Goal: Task Accomplishment & Management: Manage account settings

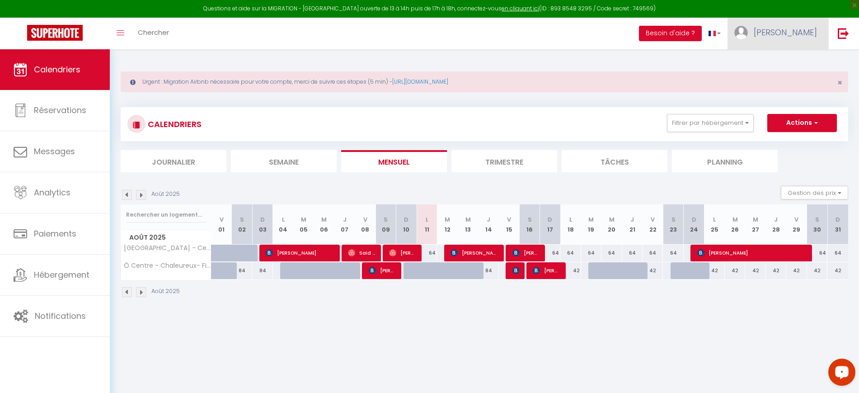
click at [781, 33] on span "[PERSON_NAME]" at bounding box center [784, 32] width 63 height 11
click at [780, 60] on link "Paramètres" at bounding box center [791, 62] width 67 height 15
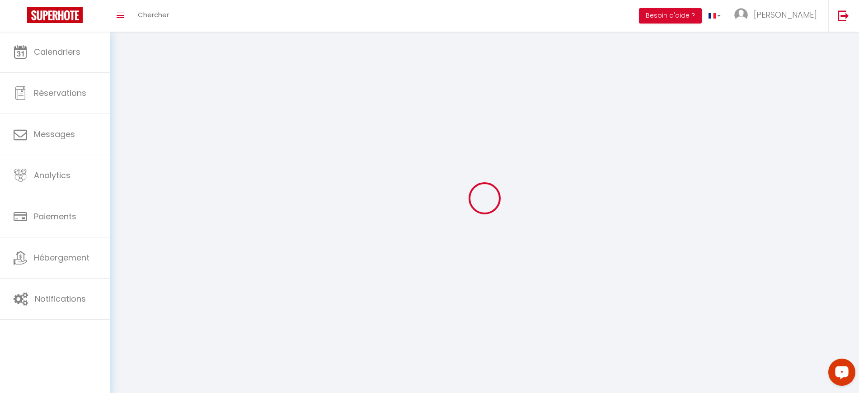
type input "[PERSON_NAME]"
type input "RETAMAR"
type input "0664357686"
type input "6"
type input "45200"
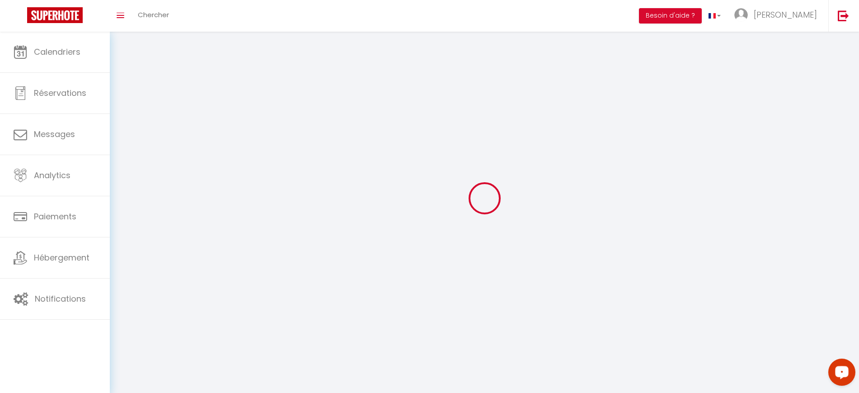
type input "[GEOGRAPHIC_DATA]"
type input "OzxQXjI5PSyOYeudSEOvVj1Yf"
type input "3vhCfS4QiZLtanHqNKT99C0bF"
type input "[URL][DOMAIN_NAME]"
select select "28"
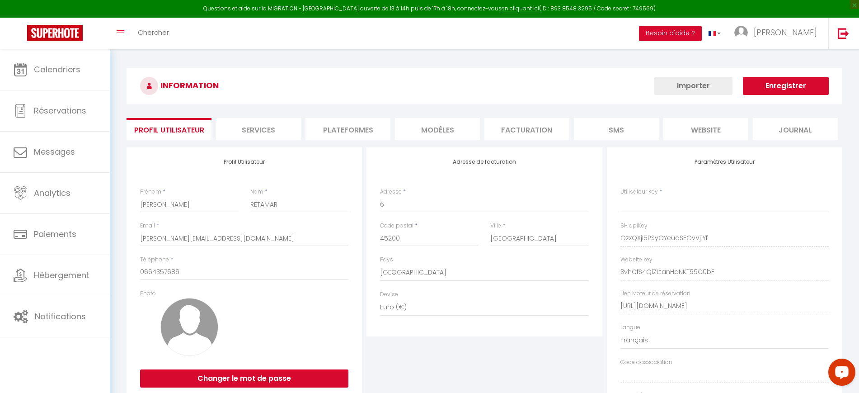
type input "OzxQXjI5PSyOYeudSEOvVj1Yf"
type input "3vhCfS4QiZLtanHqNKT99C0bF"
type input "[URL][DOMAIN_NAME]"
select select "fr"
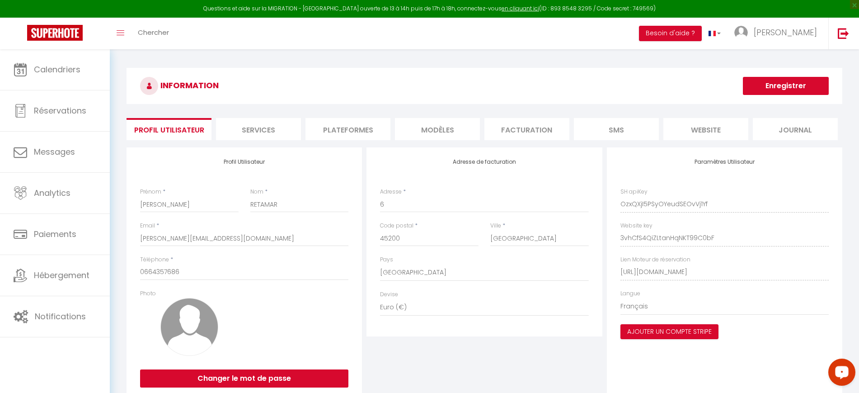
click at [352, 136] on li "Plateformes" at bounding box center [347, 129] width 85 height 22
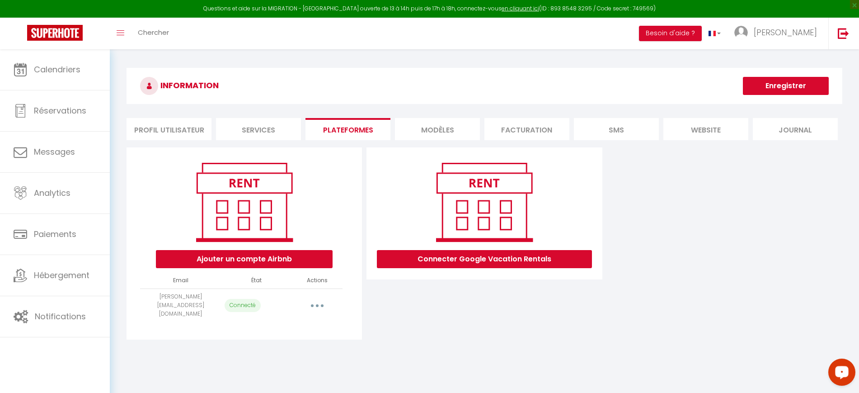
click at [317, 304] on icon "button" at bounding box center [317, 305] width 3 height 3
click at [311, 325] on link "Importer les appartements" at bounding box center [277, 325] width 100 height 15
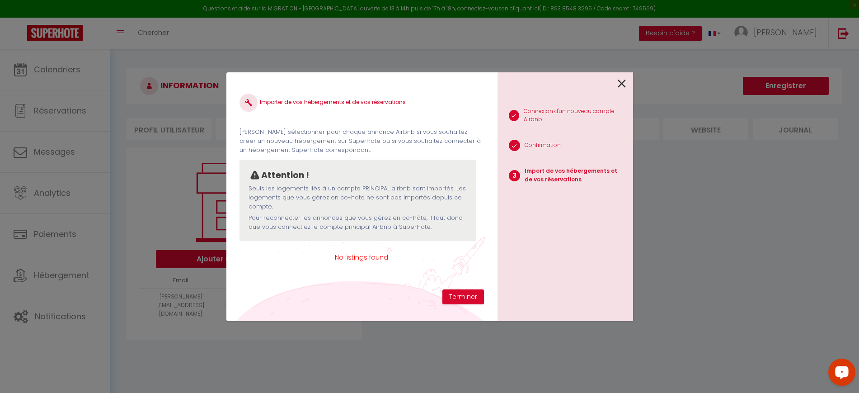
click at [624, 86] on icon at bounding box center [621, 84] width 8 height 14
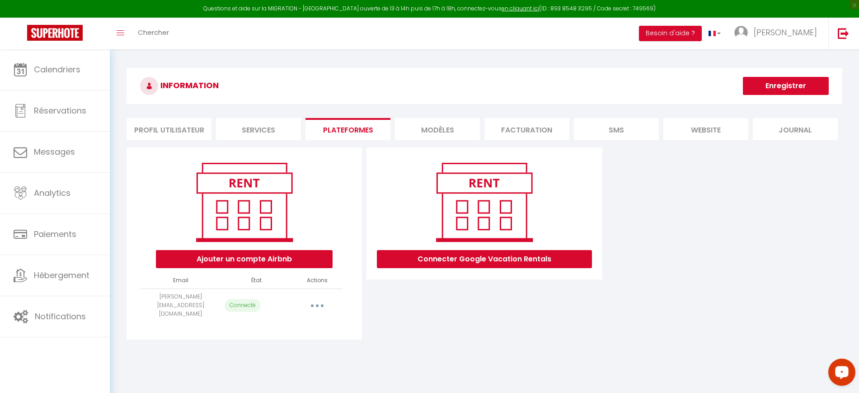
click at [312, 299] on button "button" at bounding box center [316, 305] width 25 height 14
click at [293, 356] on link "Reconnecter le compte" at bounding box center [277, 358] width 100 height 15
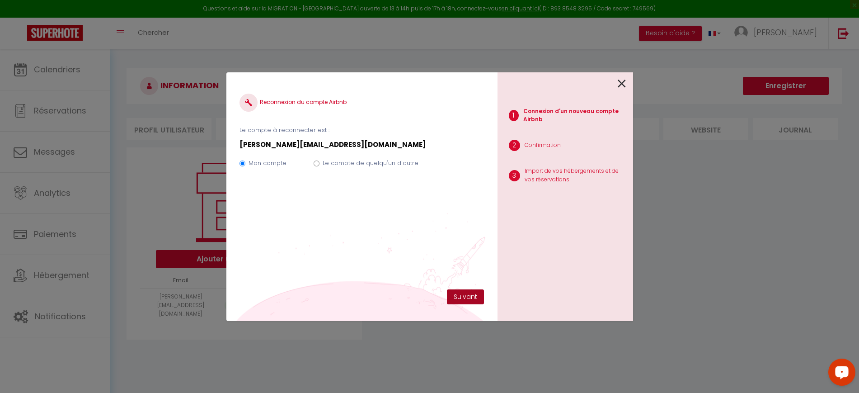
click at [470, 299] on button "Suivant" at bounding box center [465, 296] width 37 height 15
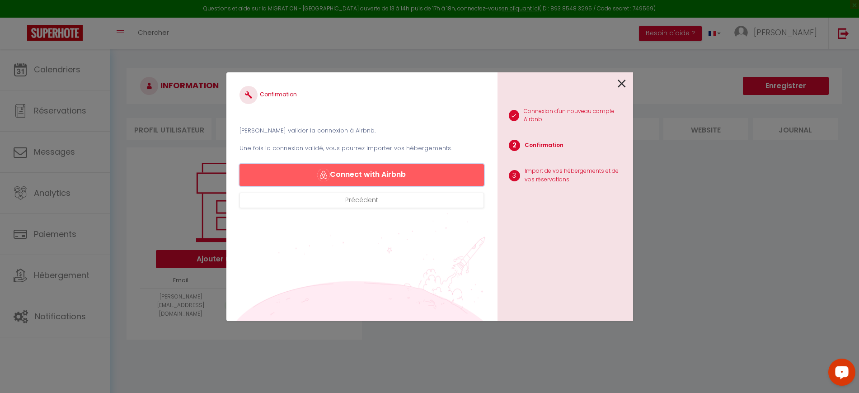
click at [337, 175] on button "Connect with Airbnb" at bounding box center [361, 175] width 244 height 22
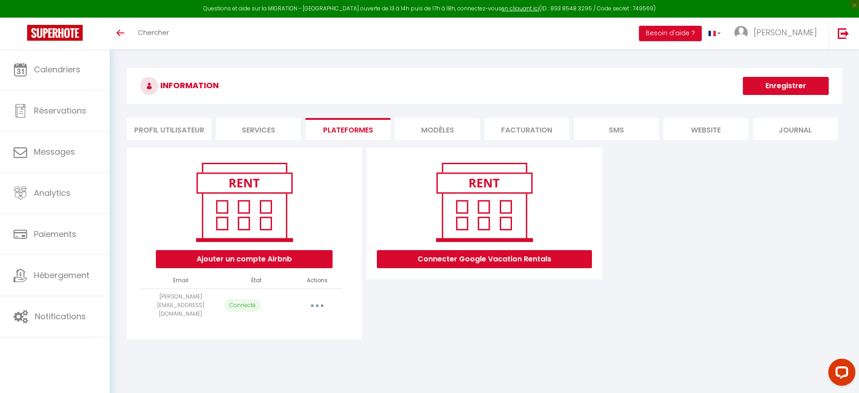
click at [319, 298] on button "button" at bounding box center [316, 305] width 25 height 14
select select "23156"
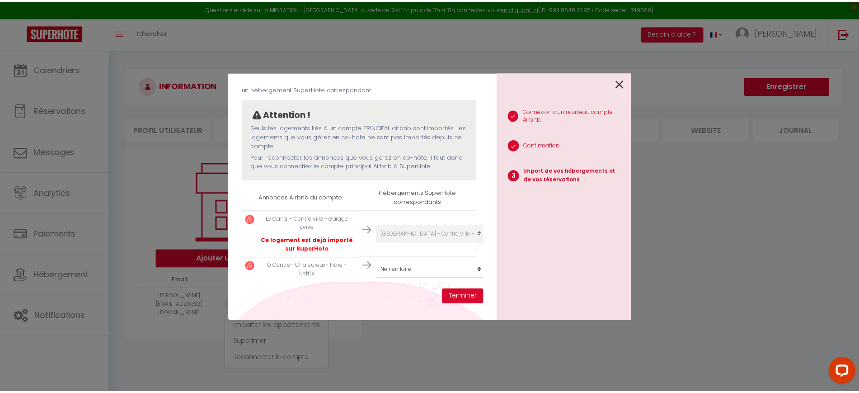
scroll to position [69, 0]
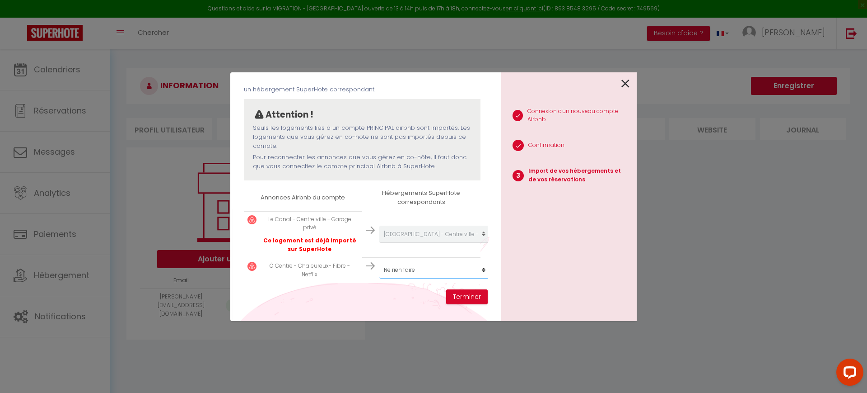
click at [430, 243] on select "Créer un nouveau hébergement Ne rien faire Le Canal - Centre ville - Parking pr…" at bounding box center [434, 233] width 111 height 17
select select "23157"
click at [379, 243] on select "Créer un nouveau hébergement Ne rien faire Le Canal - Centre ville - Parking pr…" at bounding box center [434, 233] width 111 height 17
click at [458, 296] on button "Terminer" at bounding box center [467, 296] width 42 height 15
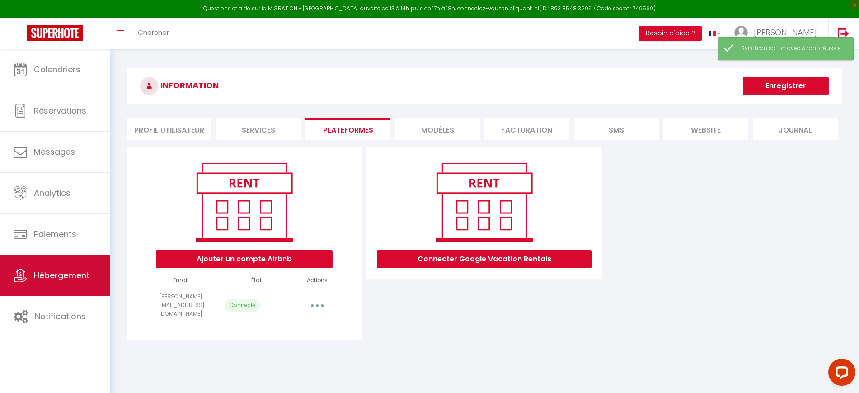
click at [80, 264] on link "Hébergement" at bounding box center [55, 275] width 110 height 41
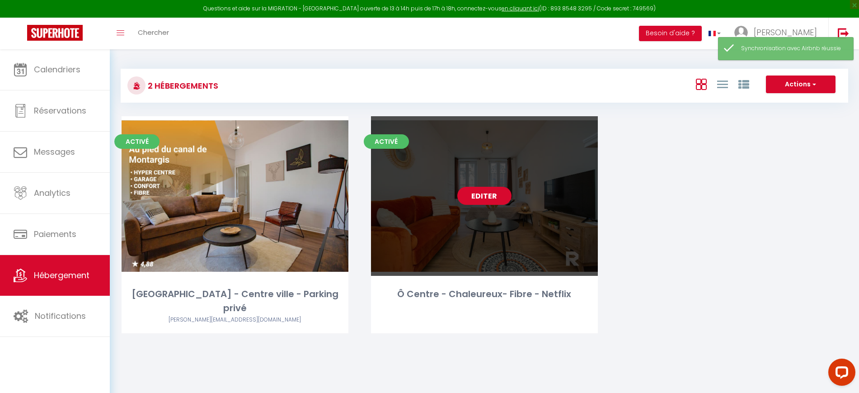
click at [486, 201] on link "Editer" at bounding box center [484, 196] width 54 height 18
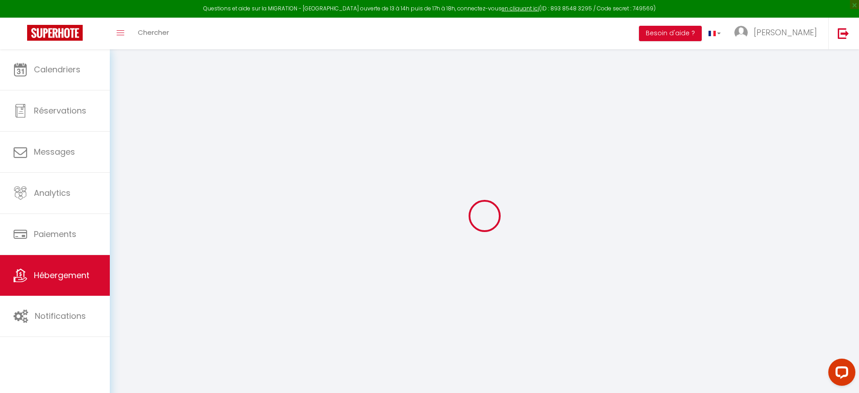
select select
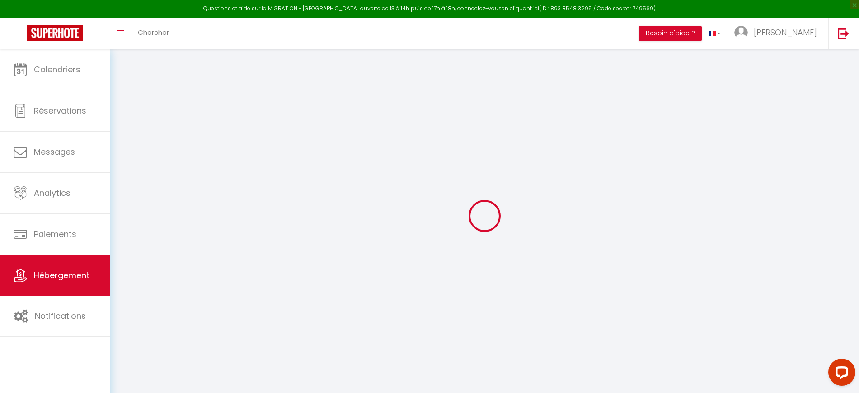
select select
checkbox input "false"
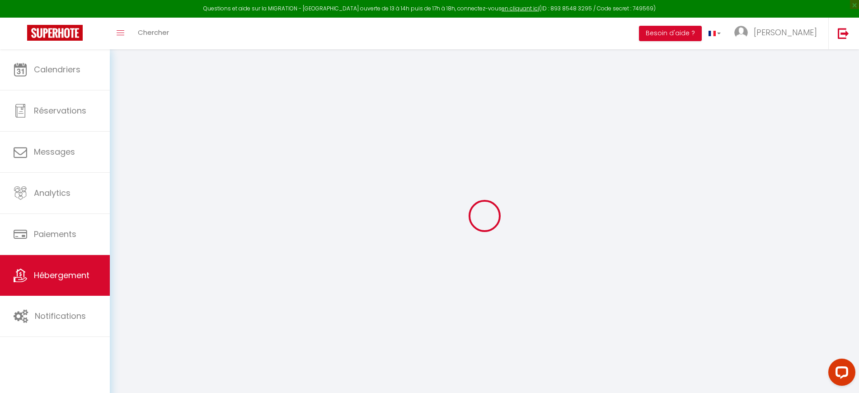
select select
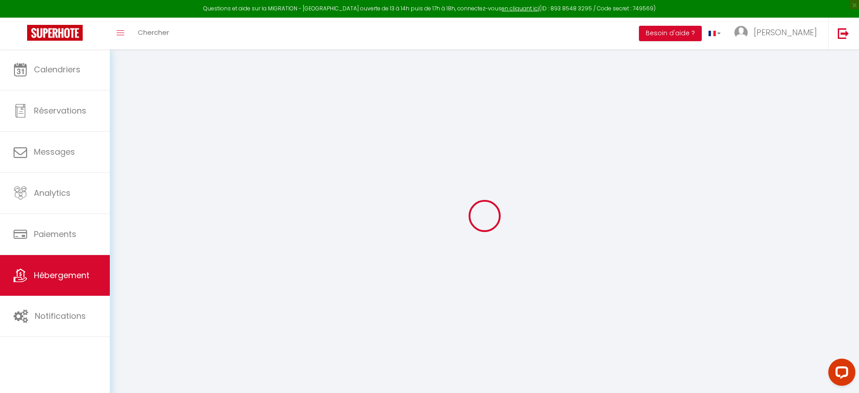
select select
checkbox input "false"
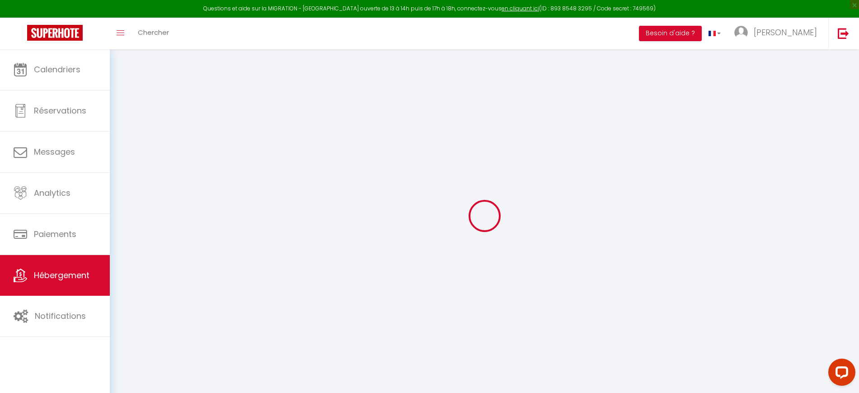
select select
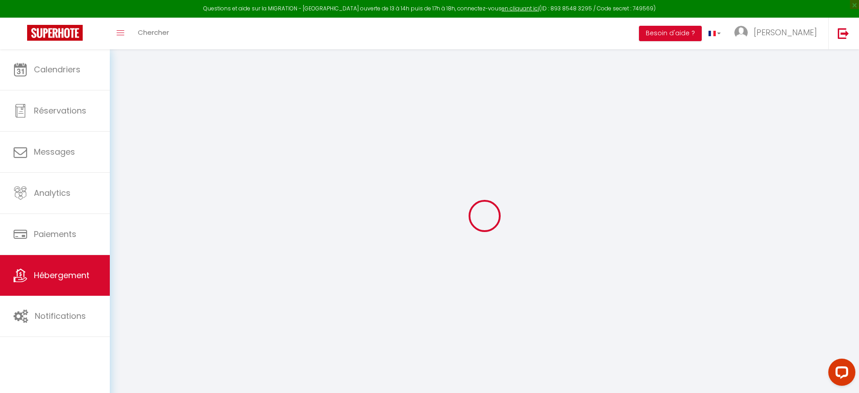
select select
checkbox input "false"
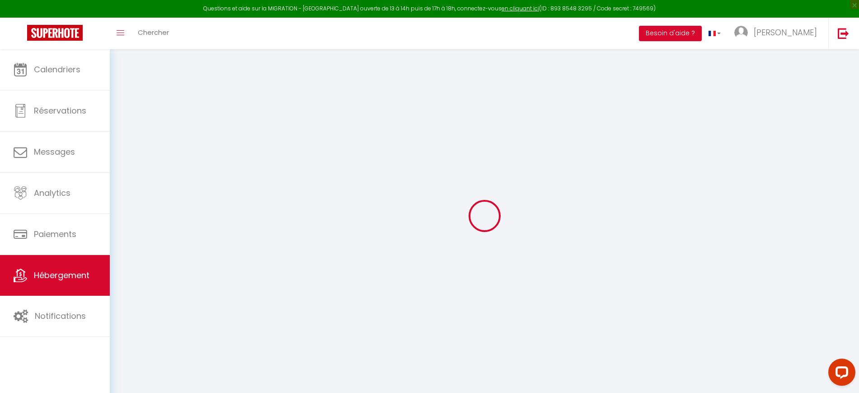
select select
checkbox input "false"
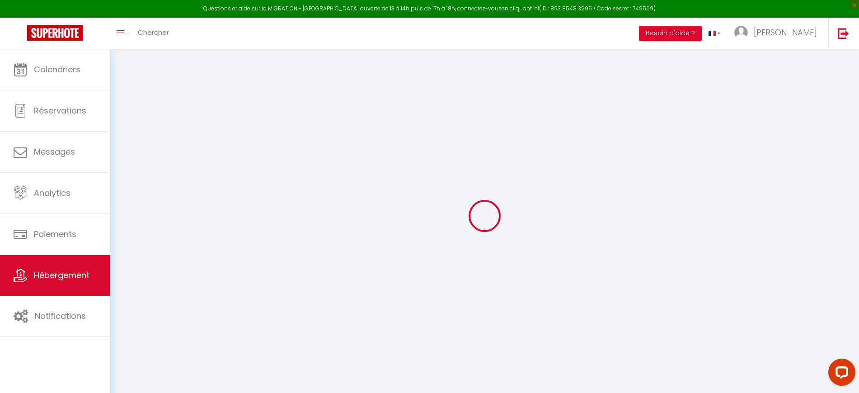
select select "15:00"
select select
select select "11:00"
select select "30"
select select "120"
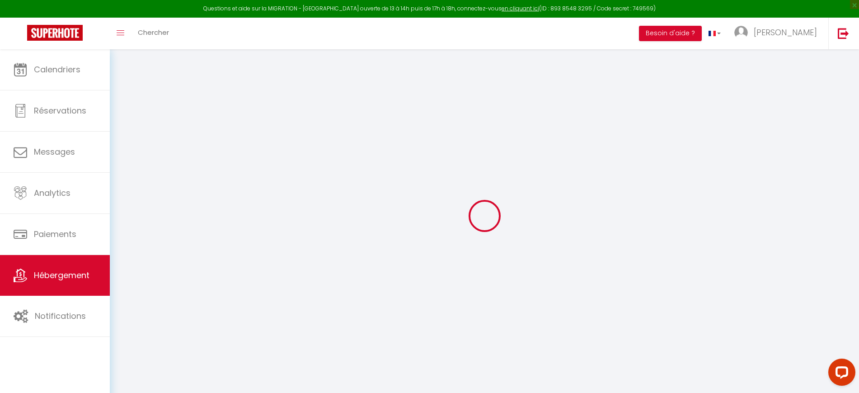
select select
checkbox input "false"
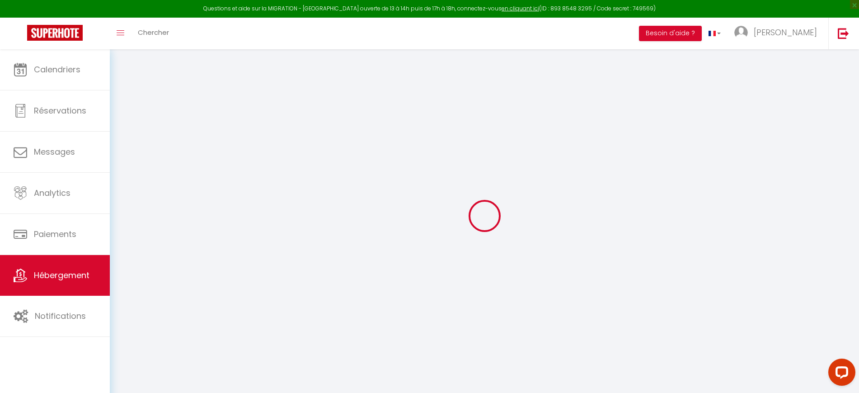
checkbox input "false"
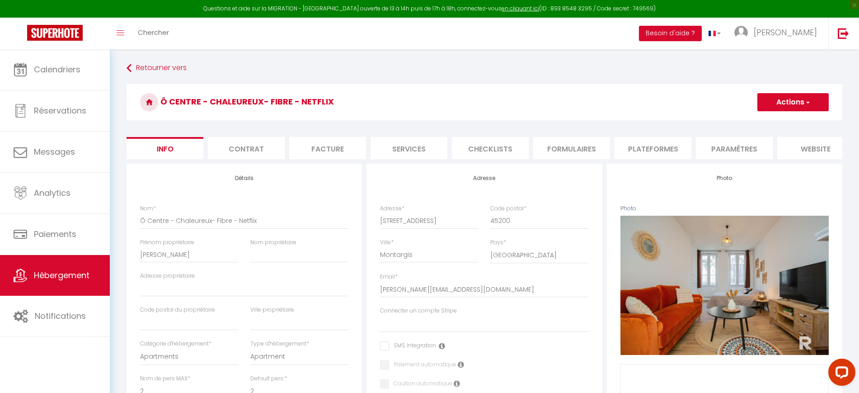
click at [650, 145] on li "Plateformes" at bounding box center [652, 148] width 77 height 22
select select
checkbox input "false"
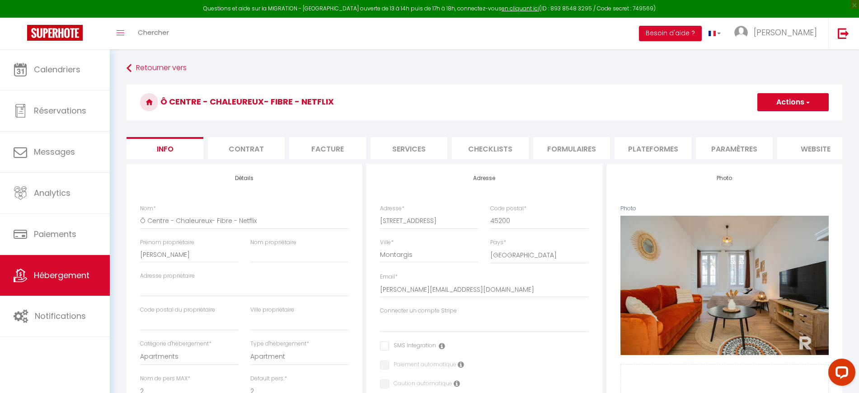
checkbox input "false"
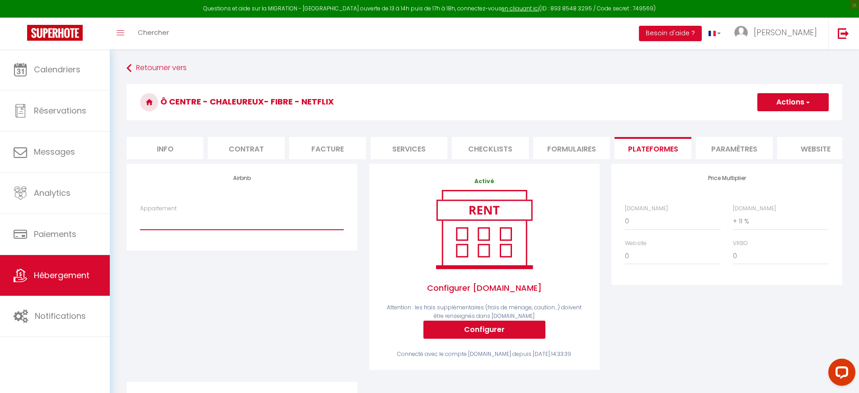
click at [255, 229] on select "Ô Centre - Chaleureux- Fibre - Netflix - alexandre.retamar@reside-immobilier.fr" at bounding box center [241, 220] width 203 height 17
select select "3375-920026905011648595"
click at [140, 221] on select "Ô Centre - Chaleureux- Fibre - Netflix - alexandre.retamar@reside-immobilier.fr" at bounding box center [241, 220] width 203 height 17
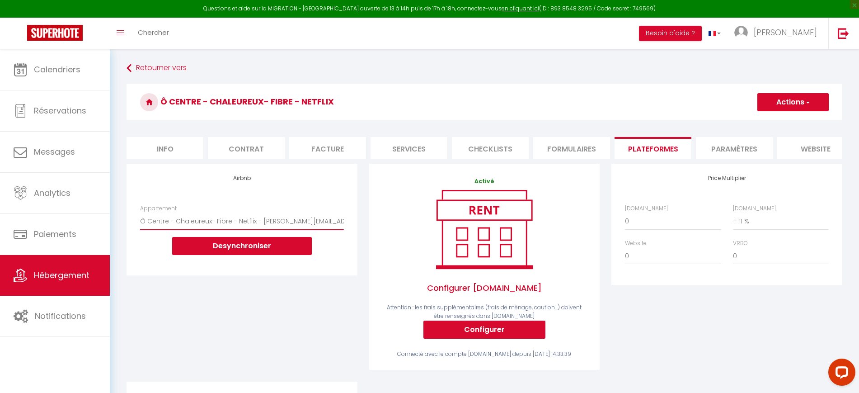
select select
checkbox input "false"
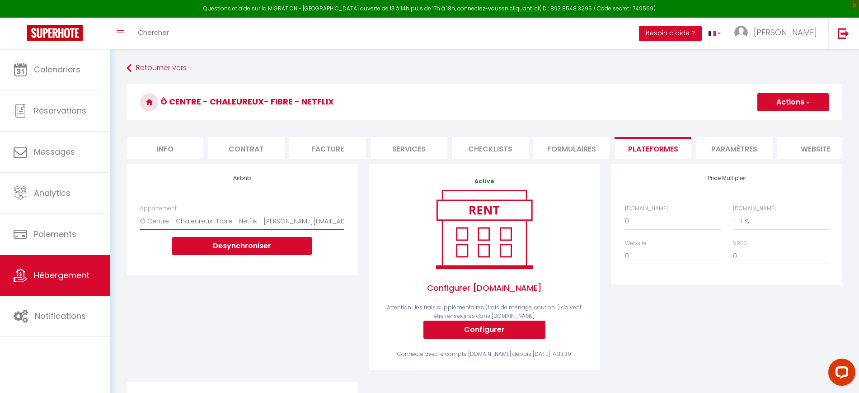
checkbox input "false"
click at [785, 103] on button "Actions" at bounding box center [792, 102] width 71 height 18
click at [778, 118] on link "Enregistrer" at bounding box center [792, 122] width 71 height 12
select select
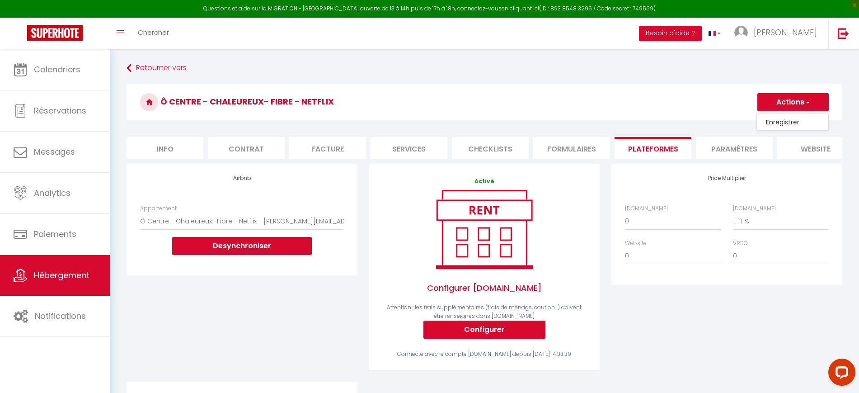
checkbox input "false"
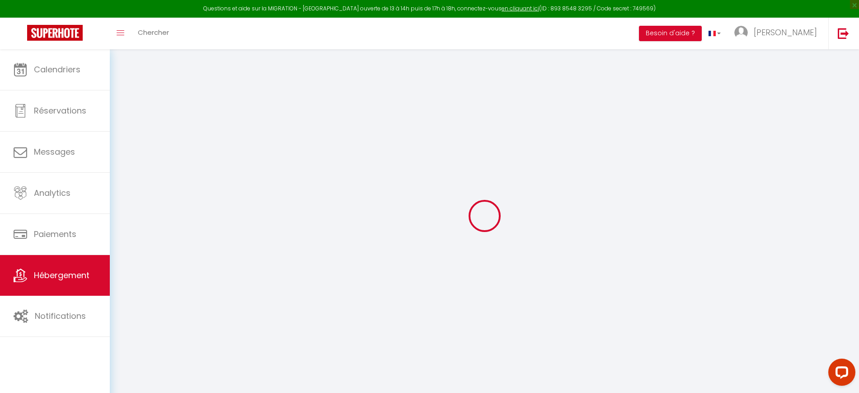
select select
checkbox input "false"
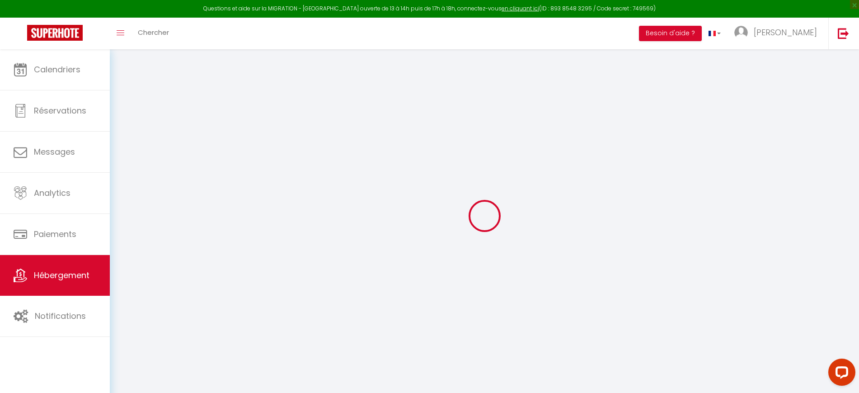
checkbox input "false"
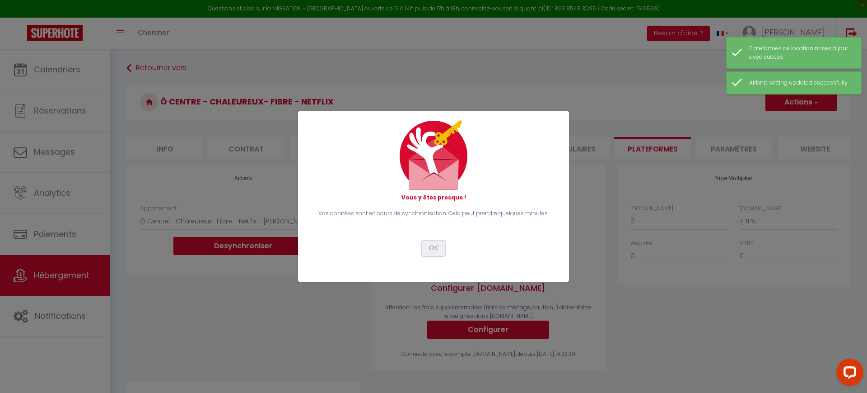
click at [432, 246] on button "OK" at bounding box center [433, 247] width 23 height 15
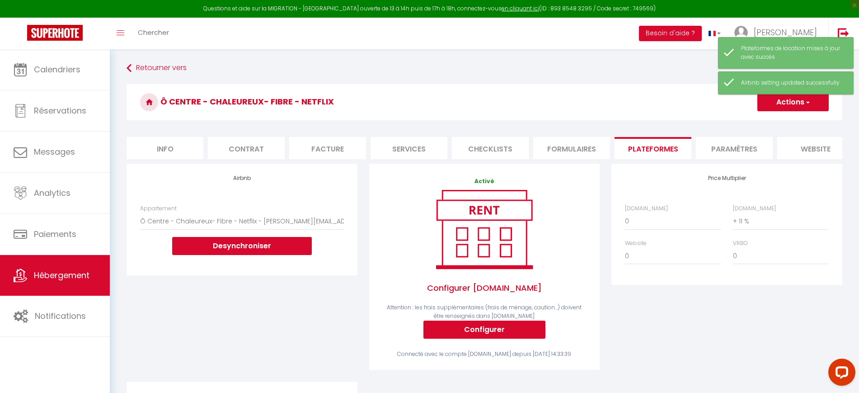
click at [166, 156] on li "Info" at bounding box center [164, 148] width 77 height 22
select select
checkbox input "false"
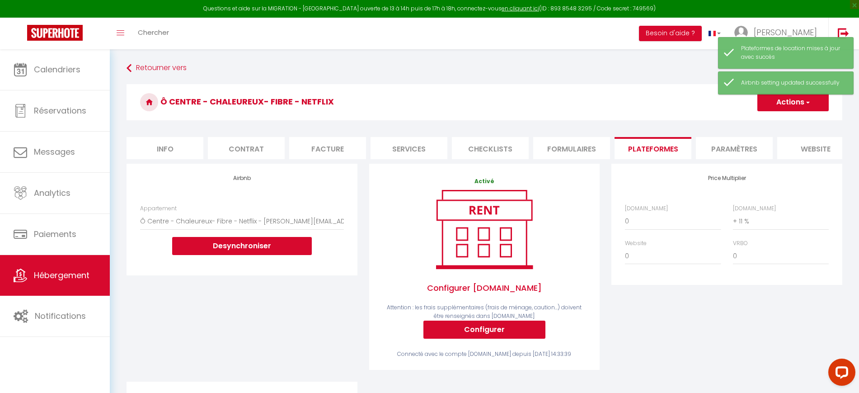
checkbox input "false"
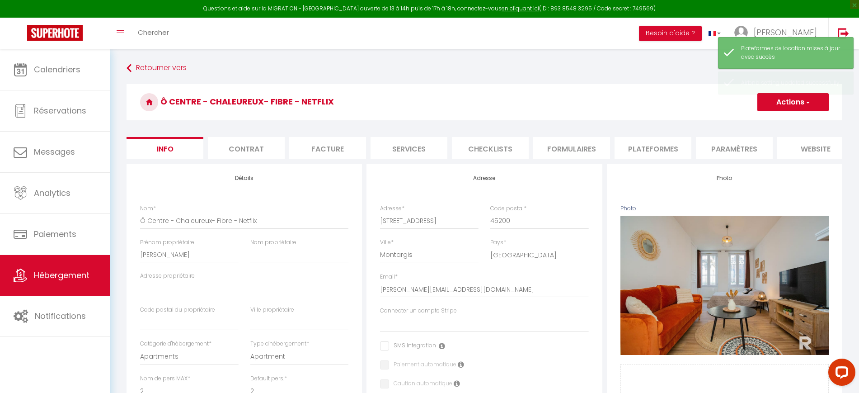
click at [788, 104] on button "Actions" at bounding box center [792, 102] width 71 height 18
click at [767, 121] on input "Enregistrer" at bounding box center [756, 121] width 33 height 9
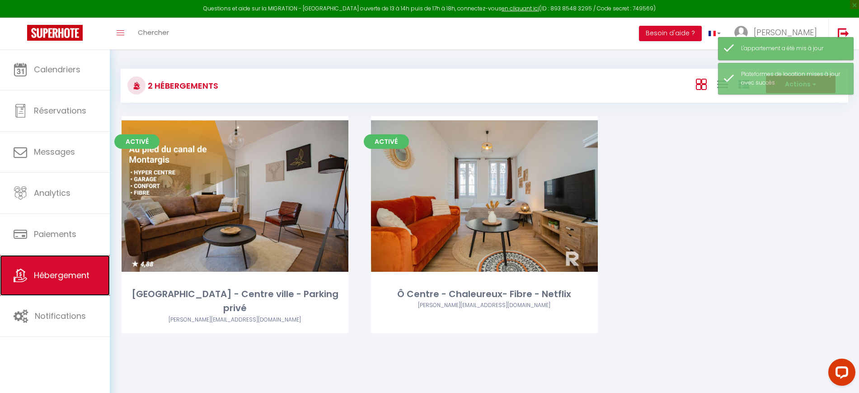
click at [76, 274] on span "Hébergement" at bounding box center [62, 274] width 56 height 11
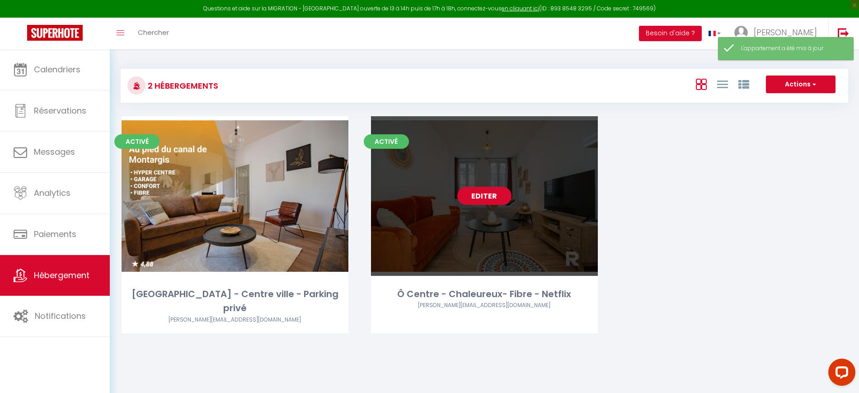
click at [482, 202] on link "Editer" at bounding box center [484, 196] width 54 height 18
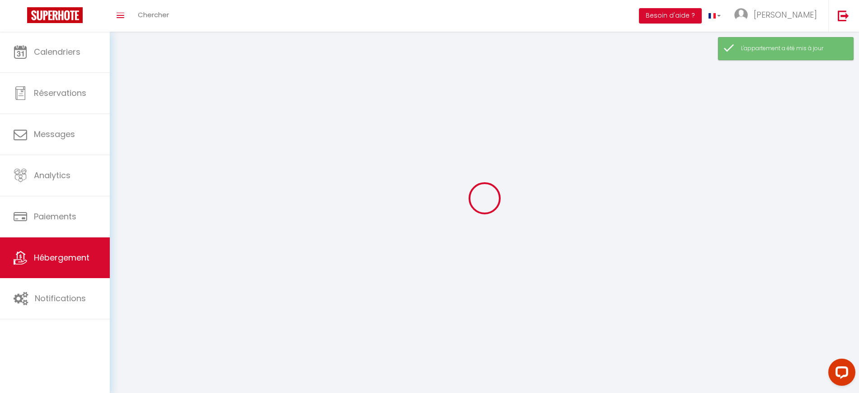
select select "1"
select select "28"
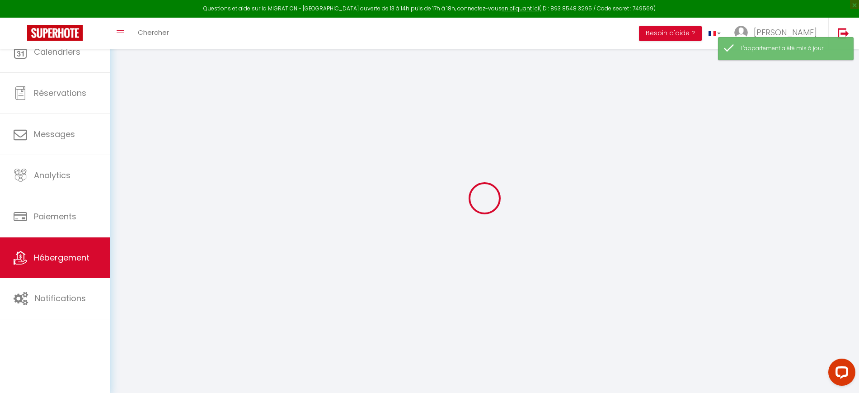
select select
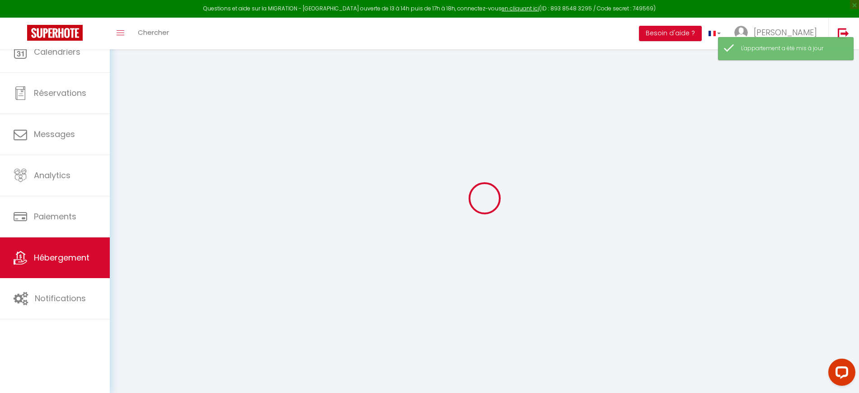
select select
checkbox input "false"
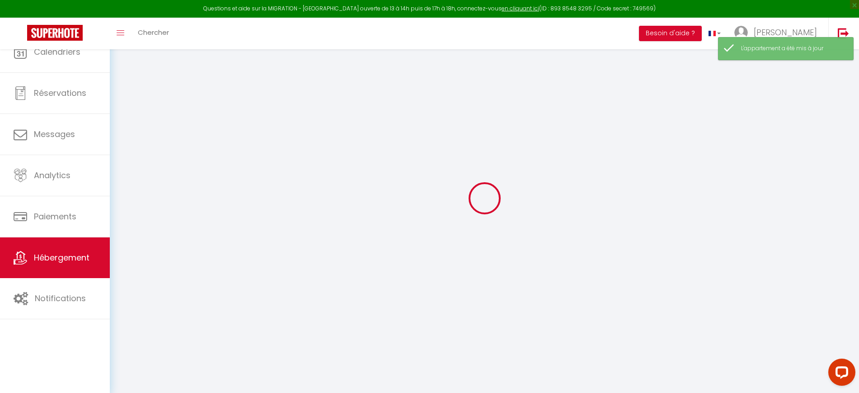
select select
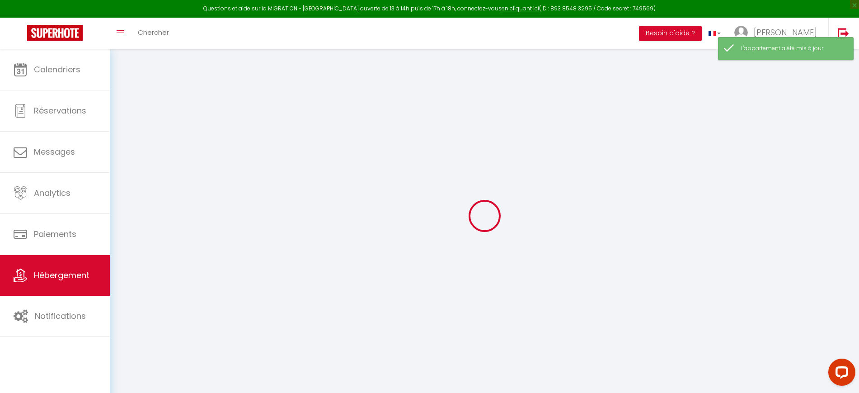
select select
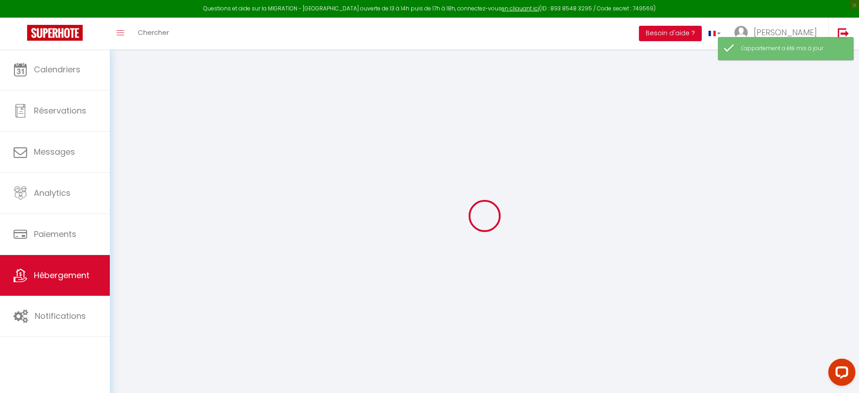
select select
checkbox input "false"
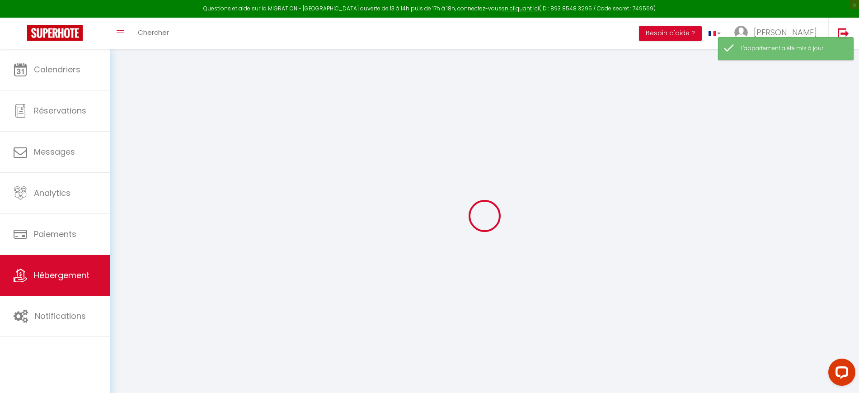
select select
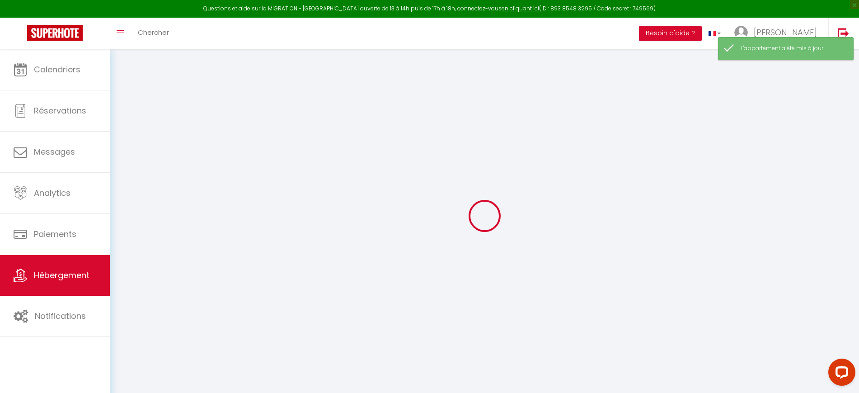
select select
checkbox input "false"
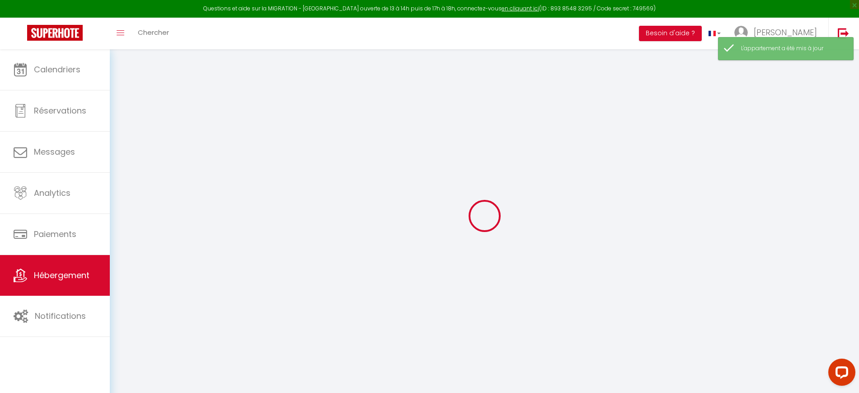
checkbox input "false"
select select
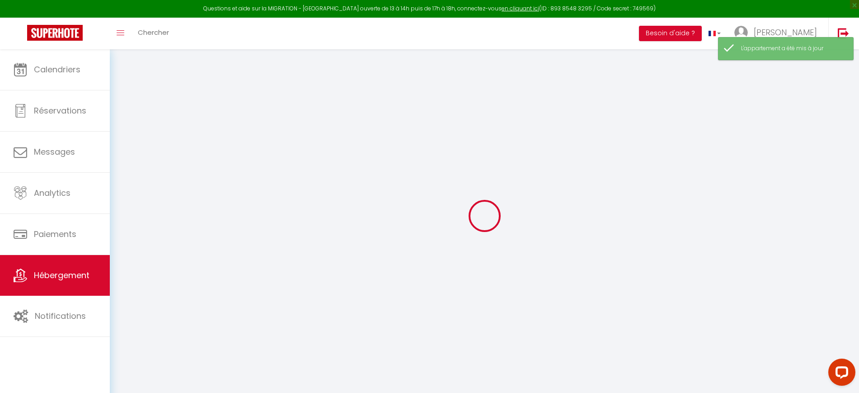
select select
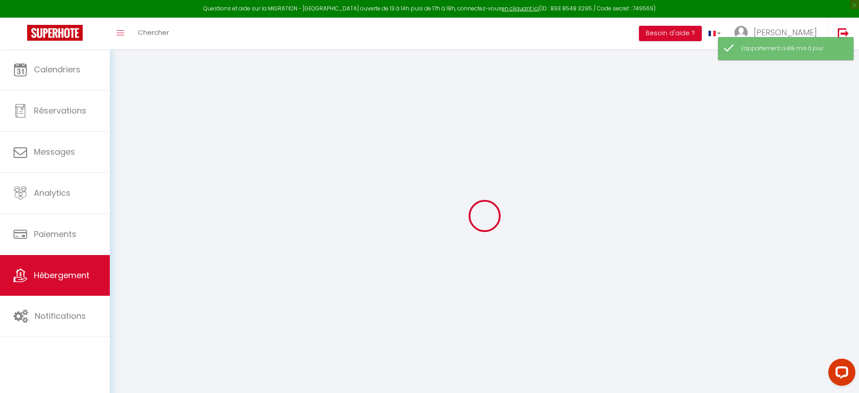
checkbox input "false"
select select
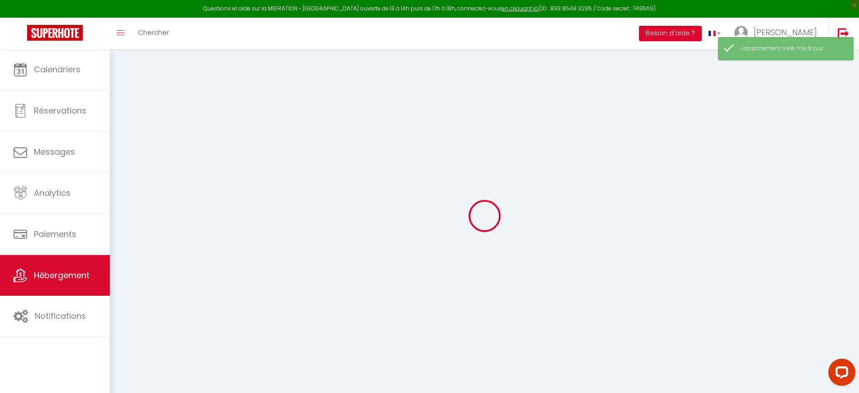
select select
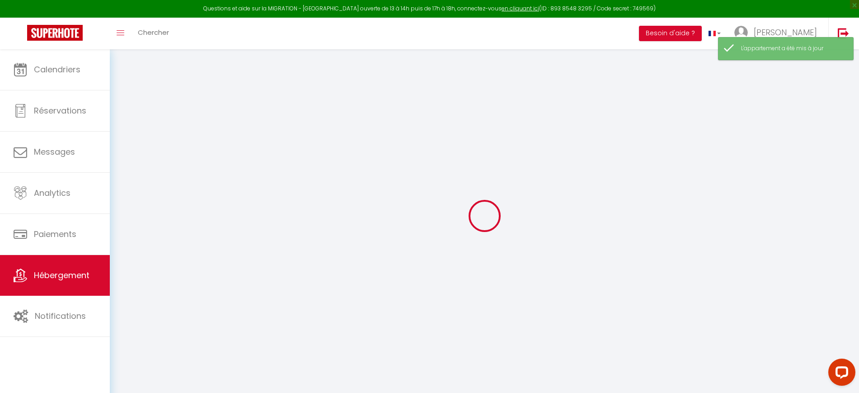
select select
checkbox input "false"
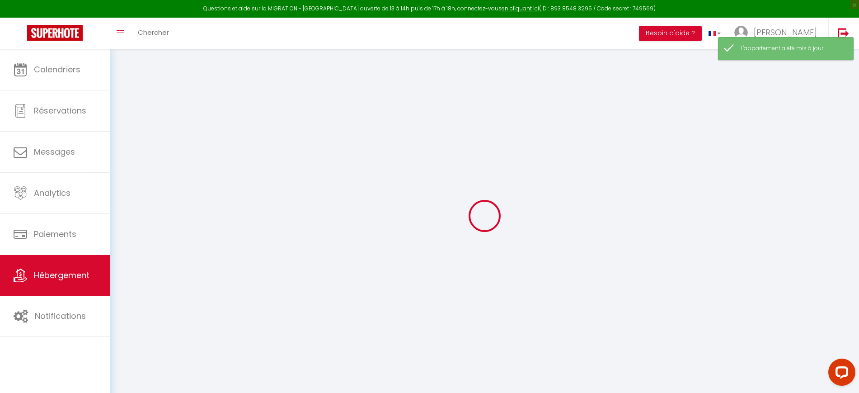
checkbox input "false"
select select
type input "Ô Centre - Chaleureux- Fibre - Netflix"
type input "[PERSON_NAME]"
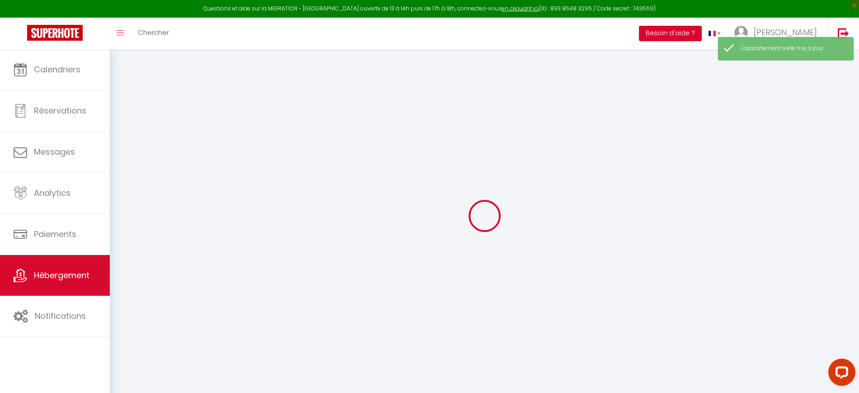
select select "2"
type input "42"
type input "0.20"
type input "350"
select select
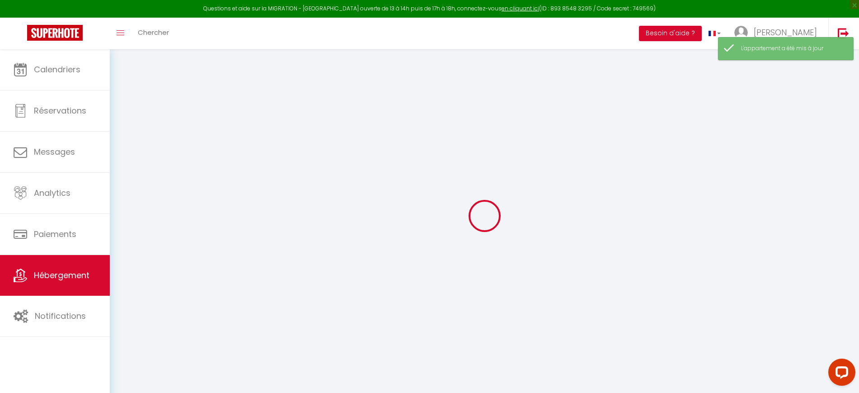
select select
type input "1 Rue du Patis"
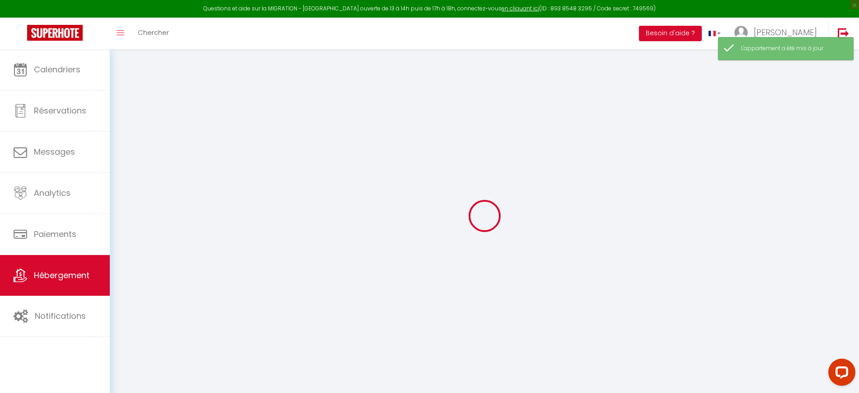
type input "45200"
type input "Montargis"
type input "[PERSON_NAME][EMAIL_ADDRESS][DOMAIN_NAME]"
select select
checkbox input "false"
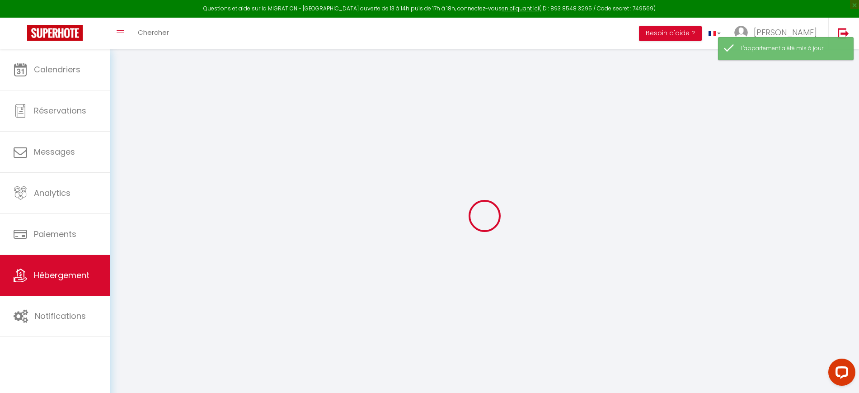
checkbox input "false"
select select
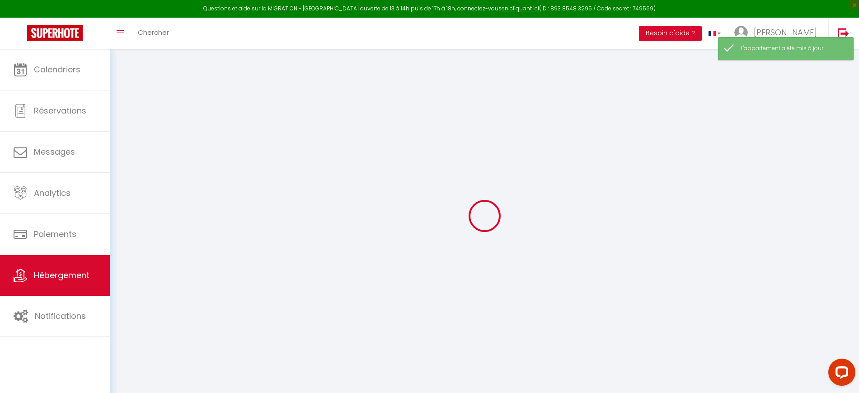
type input "0"
select select
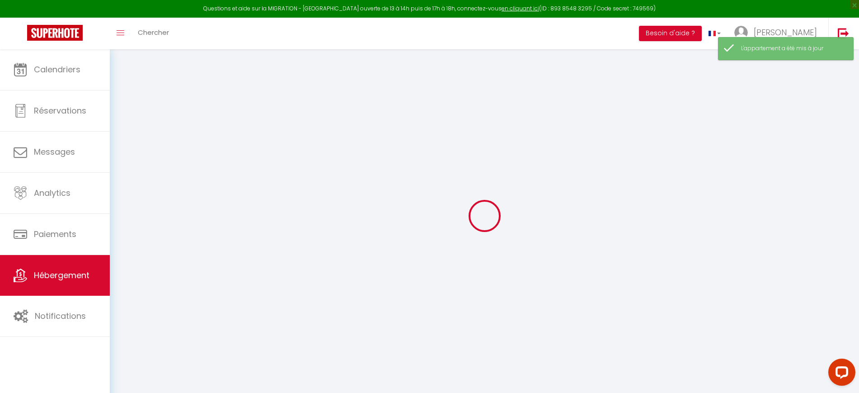
select select
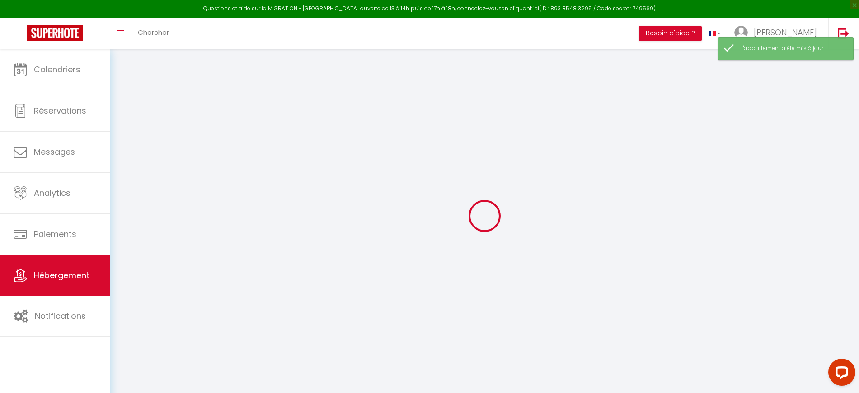
checkbox input "false"
select select
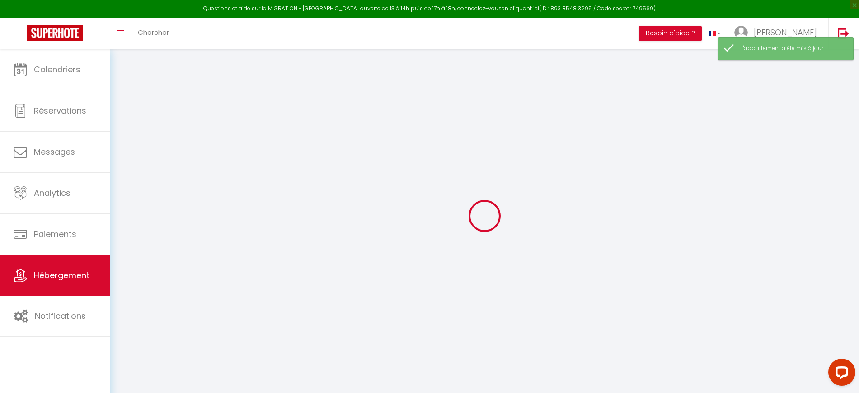
select select
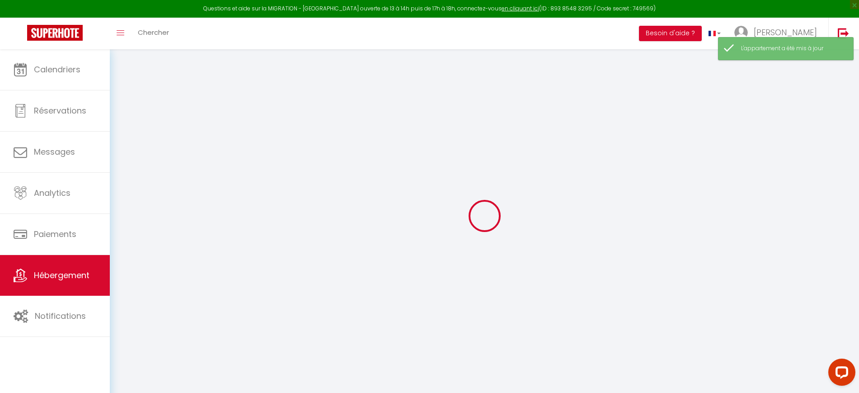
checkbox input "false"
select select
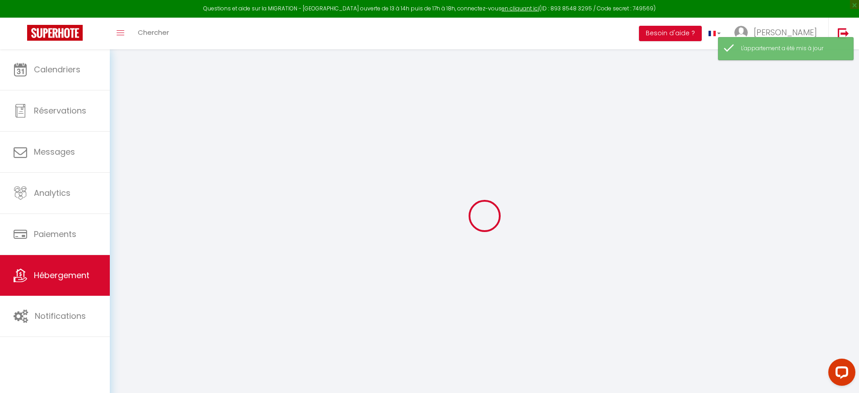
checkbox input "false"
select select "15:00"
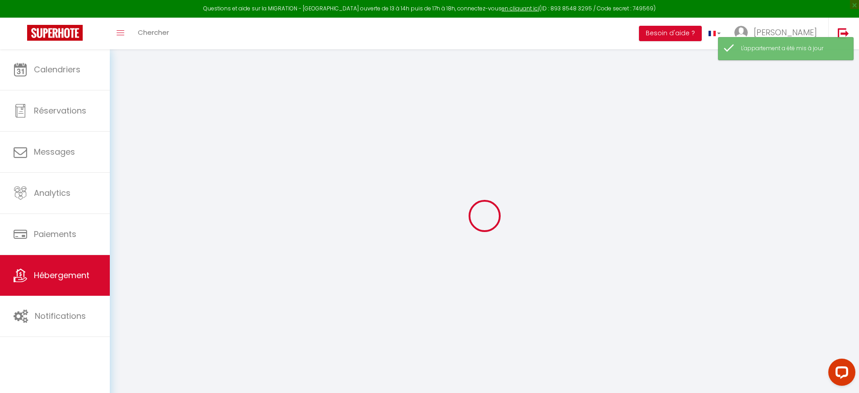
select select
select select "11:00"
select select "30"
select select "120"
select select
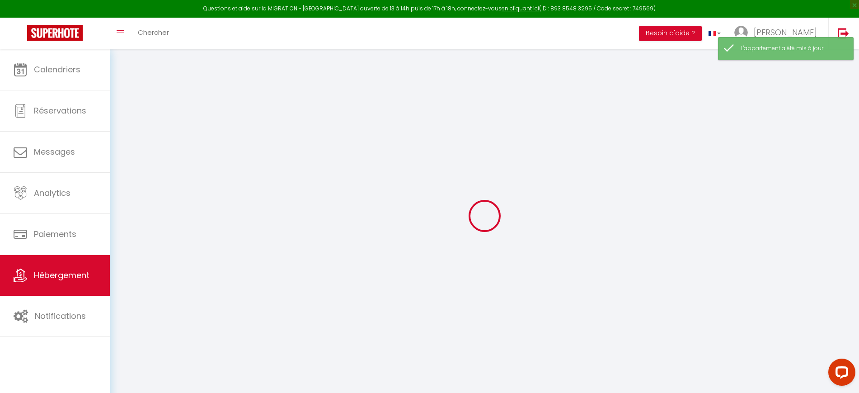
select select
checkbox input "false"
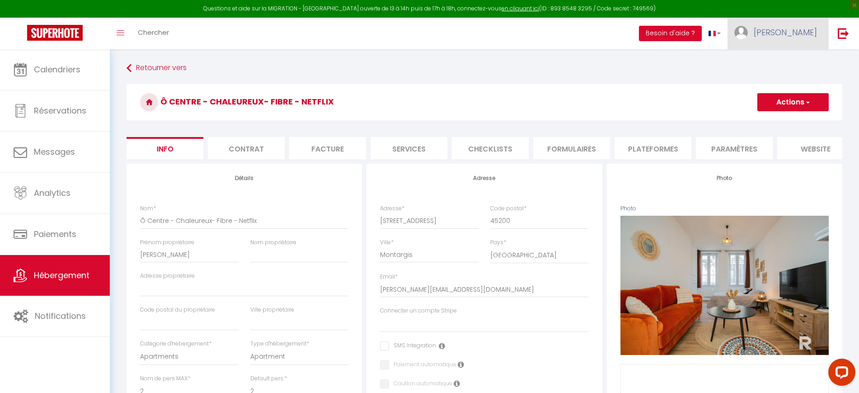
click at [773, 33] on link "[PERSON_NAME]" at bounding box center [777, 34] width 101 height 32
click at [663, 153] on li "Plateformes" at bounding box center [652, 148] width 77 height 22
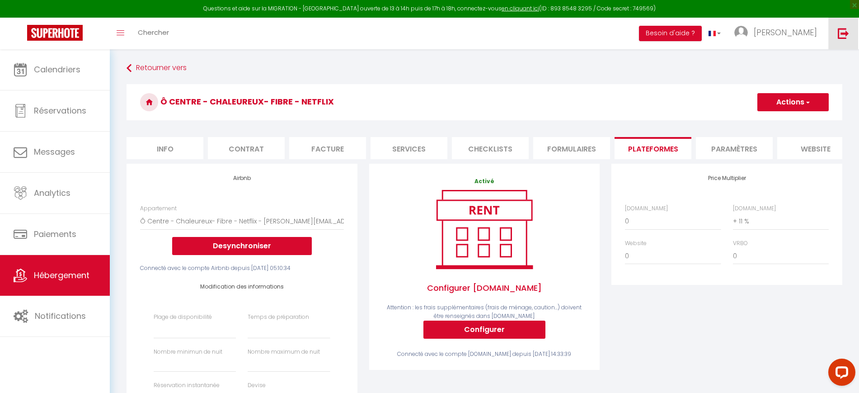
click at [839, 38] on img at bounding box center [842, 33] width 11 height 11
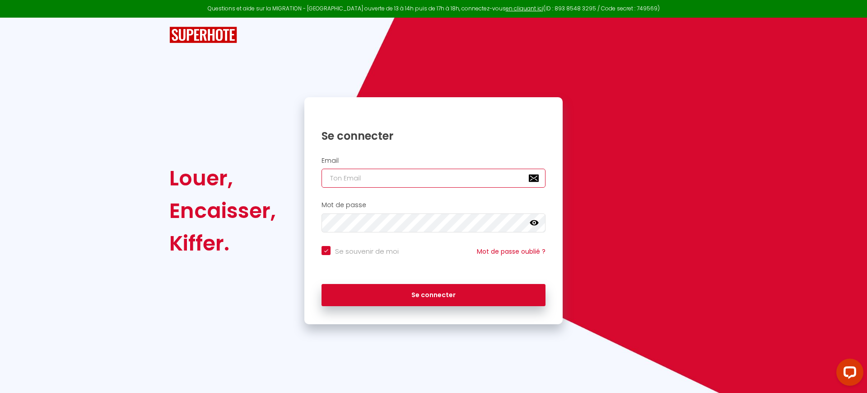
click at [373, 180] on input "email" at bounding box center [434, 177] width 224 height 19
paste input "alfredcompanybnb@gmail.com"
click at [344, 249] on input "Se souvenir de moi" at bounding box center [360, 250] width 77 height 9
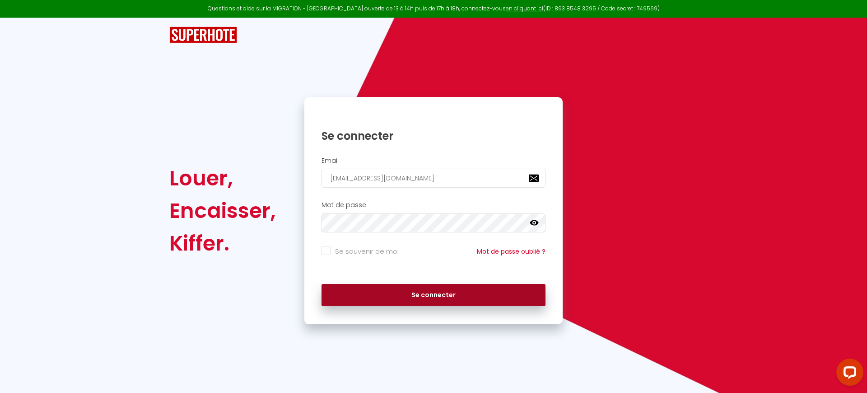
click at [406, 302] on button "Se connecter" at bounding box center [434, 295] width 224 height 23
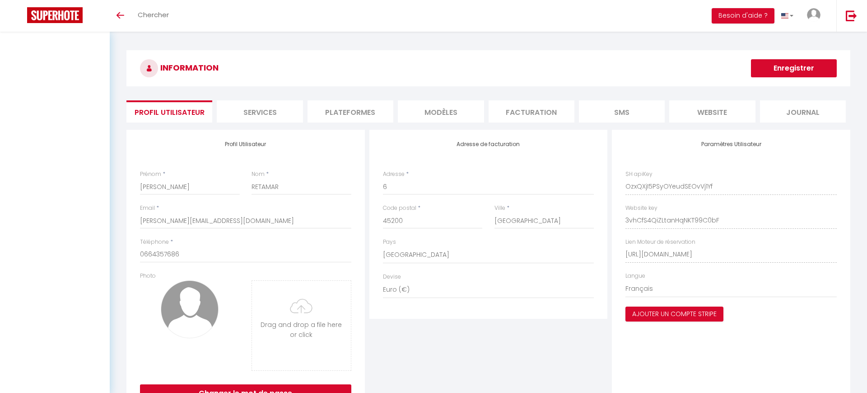
select select "28"
select select "fr"
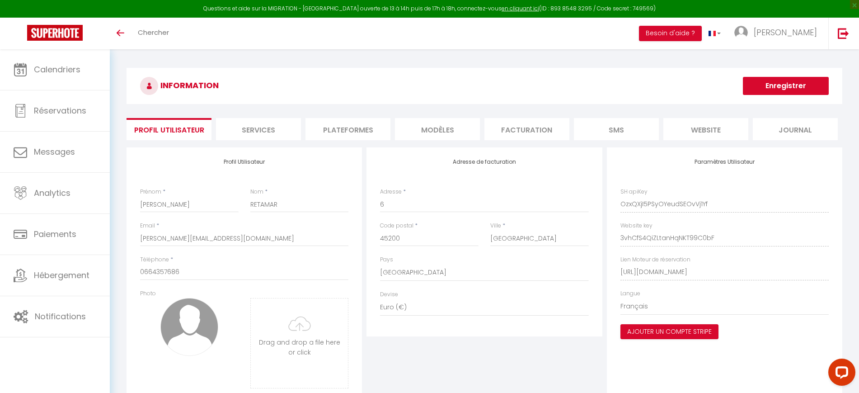
click at [369, 130] on li "Plateformes" at bounding box center [347, 129] width 85 height 22
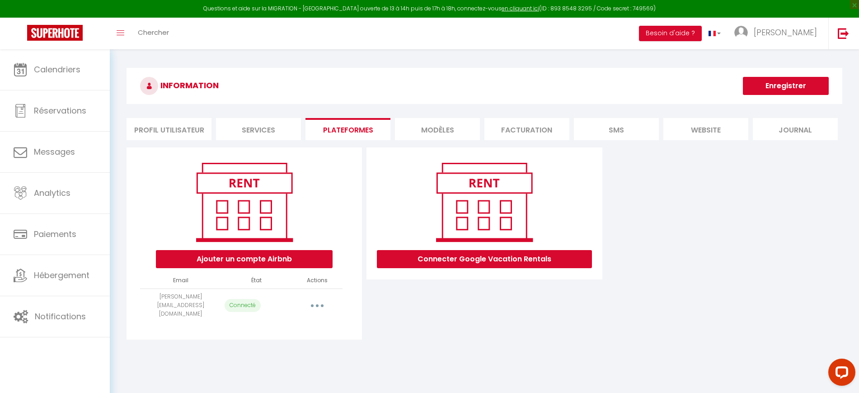
click at [314, 298] on button "button" at bounding box center [316, 305] width 25 height 14
click at [297, 327] on link "Importer les appartements" at bounding box center [277, 325] width 100 height 15
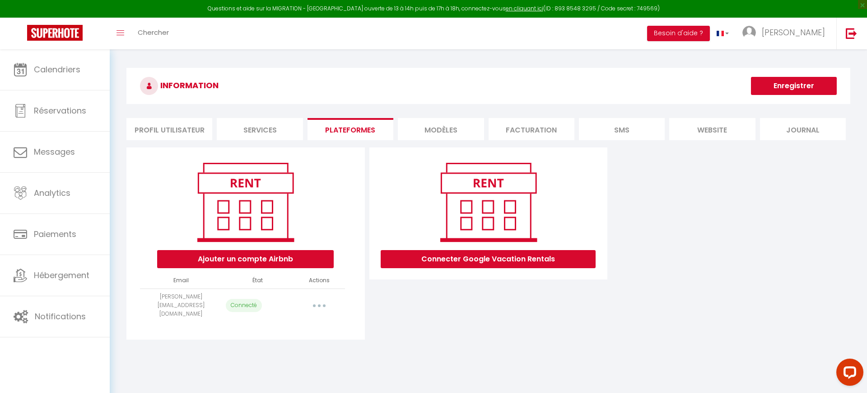
select select "23156"
select select "23157"
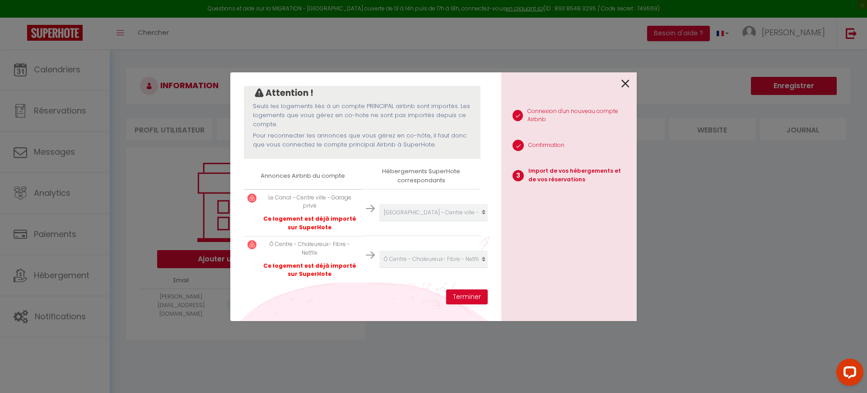
scroll to position [90, 0]
